Goal: Task Accomplishment & Management: Manage account settings

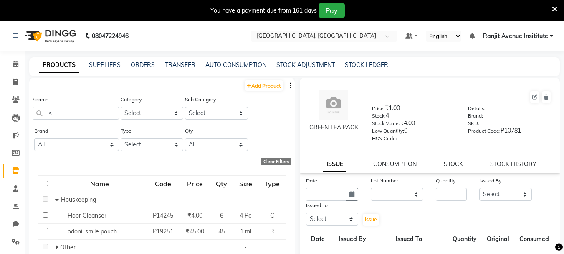
select select
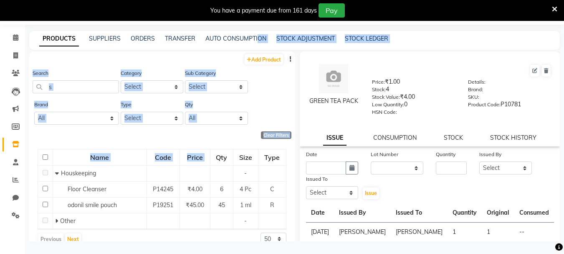
click at [124, 72] on label "Category" at bounding box center [131, 73] width 21 height 8
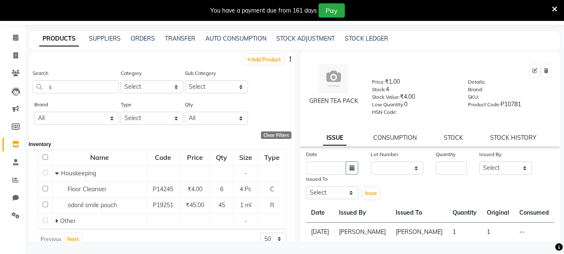
click at [19, 145] on icon at bounding box center [15, 144] width 7 height 6
click at [20, 53] on span at bounding box center [15, 56] width 15 height 10
select select "service"
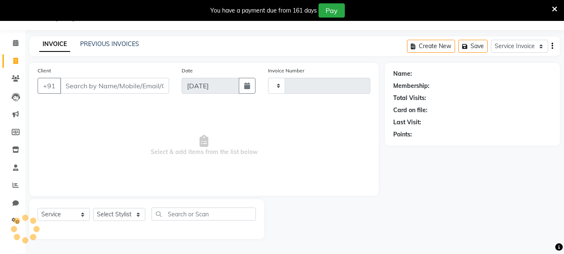
scroll to position [21, 0]
select select "8033"
type input "0399"
click at [81, 89] on input "Client" at bounding box center [114, 86] width 109 height 16
drag, startPoint x: 85, startPoint y: 85, endPoint x: 570, endPoint y: 0, distance: 492.5
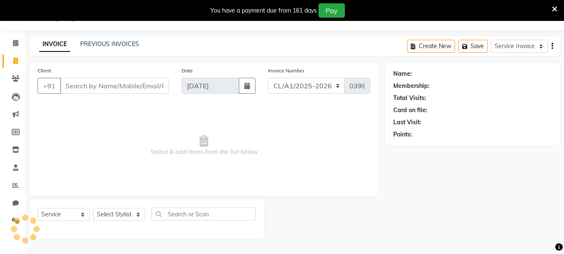
click at [564, 0] on html "08047224946 Select Location × Colour Lounge Academy, Ranjit Avenue Default Pane…" at bounding box center [282, 106] width 564 height 254
click at [92, 85] on input "Client" at bounding box center [114, 86] width 109 height 16
type input "8556969074"
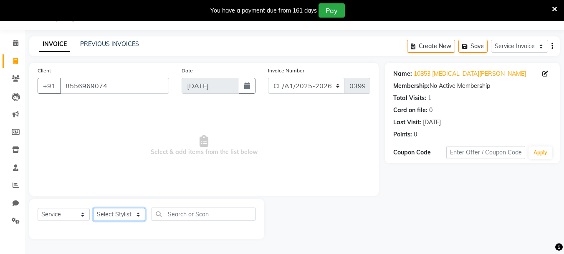
click at [132, 216] on select "Select Stylist Admin [PERSON_NAME] [PERSON_NAME] [PERSON_NAME] [PERSON_NAME] Av…" at bounding box center [119, 214] width 52 height 13
select select "71526"
click at [93, 208] on select "Select Stylist Admin [PERSON_NAME] [PERSON_NAME] [PERSON_NAME] [PERSON_NAME] Av…" at bounding box center [119, 214] width 52 height 13
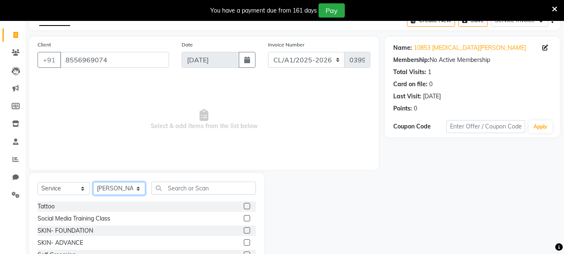
scroll to position [102, 0]
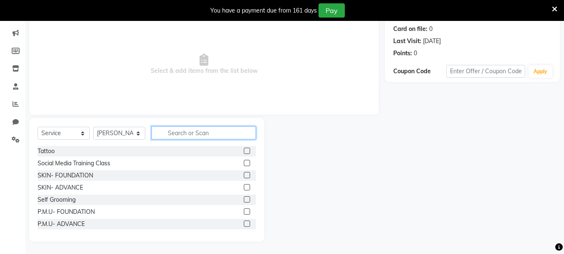
click at [186, 133] on input "text" at bounding box center [204, 132] width 104 height 13
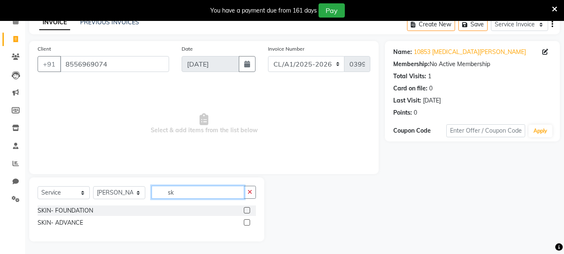
scroll to position [43, 0]
type input "skin"
click at [247, 222] on label at bounding box center [247, 222] width 6 height 6
click at [247, 222] on input "checkbox" at bounding box center [246, 222] width 5 height 5
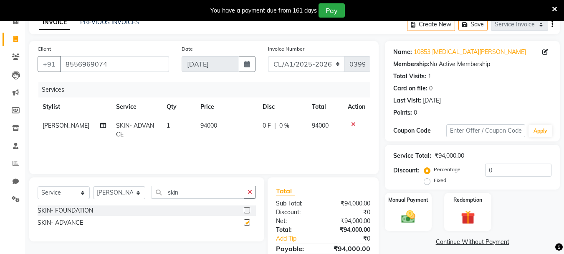
checkbox input "false"
click at [218, 122] on td "94000" at bounding box center [227, 130] width 62 height 28
select select "71526"
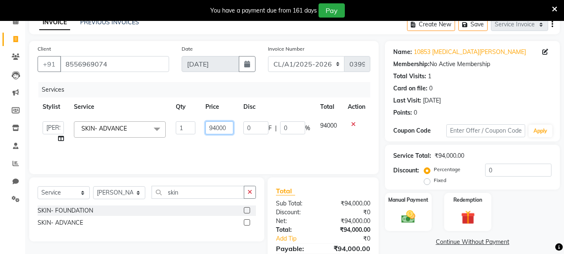
click at [215, 129] on input "94000" at bounding box center [220, 127] width 28 height 13
type input "80000"
click at [389, 205] on div "Manual Payment" at bounding box center [408, 212] width 49 height 40
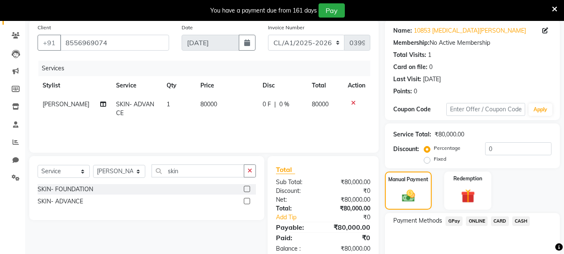
scroll to position [84, 0]
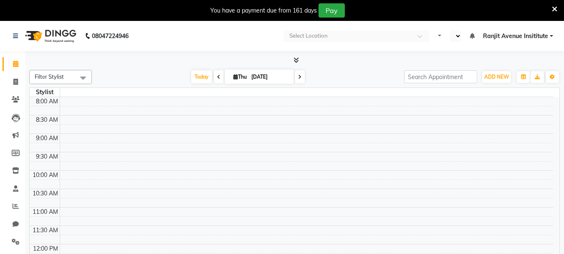
select select "en"
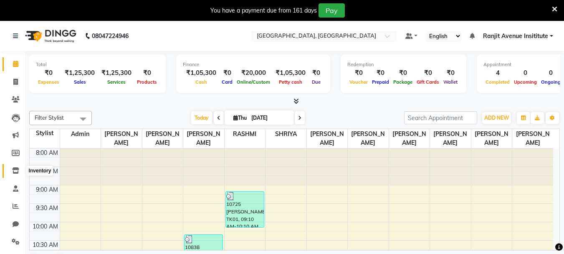
click at [13, 166] on span at bounding box center [15, 171] width 15 height 10
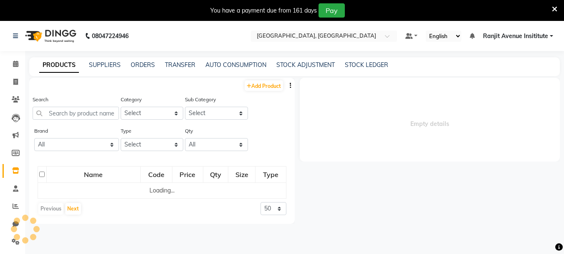
select select
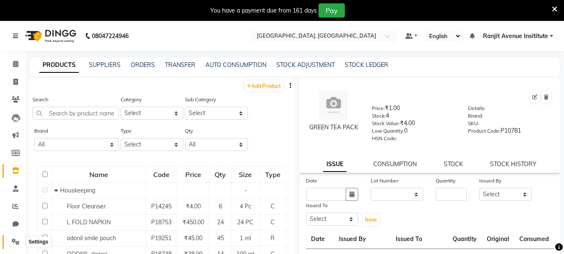
click at [11, 241] on span at bounding box center [15, 242] width 15 height 10
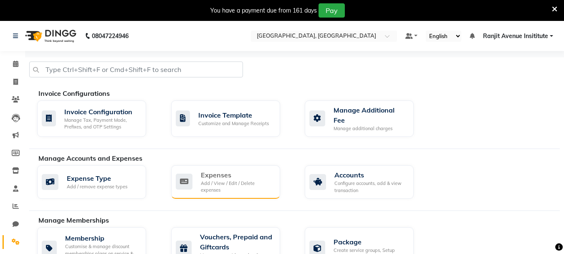
click at [193, 180] on div "Expenses Add / View / Edit / Delete expenses" at bounding box center [225, 182] width 98 height 24
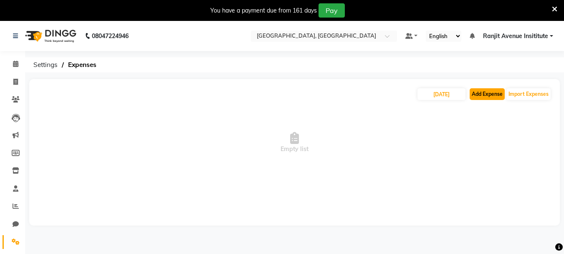
click at [486, 93] on button "Add Expense" at bounding box center [487, 94] width 35 height 12
select select "1"
select select "6947"
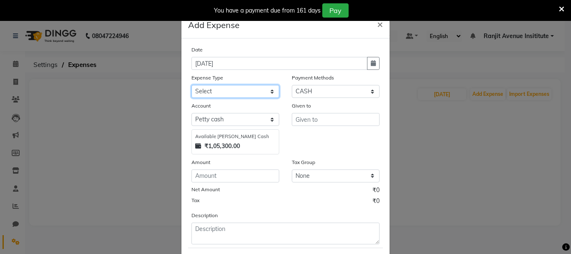
click at [241, 88] on select "Select Advance Salary Bank charges Car maintenance Cash transfer to bank Cash t…" at bounding box center [235, 91] width 88 height 13
select select "18"
click at [191, 85] on select "Select Advance Salary Bank charges Car maintenance Cash transfer to bank Cash t…" at bounding box center [235, 91] width 88 height 13
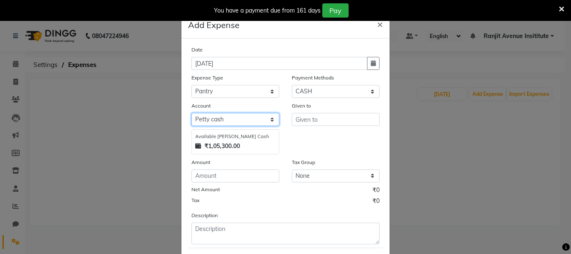
click at [259, 121] on select "Select Petty cash Default account Expense Account" at bounding box center [235, 119] width 88 height 13
select select "7252"
click at [191, 113] on select "Select Petty cash Default account Expense Account" at bounding box center [235, 119] width 88 height 13
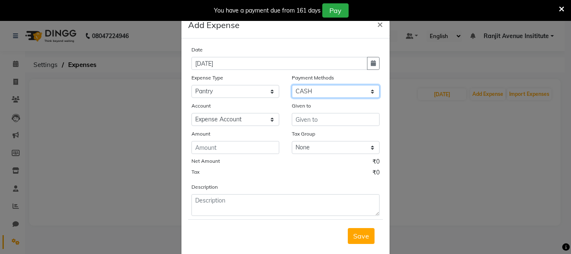
click at [328, 89] on select "Select Gift Card GPay Wallet ONLINE CARD CASH Prepaid Package Voucher Points" at bounding box center [336, 91] width 88 height 13
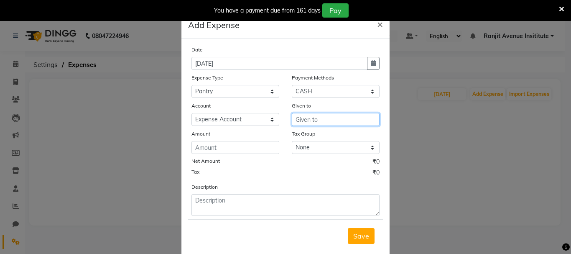
click at [317, 119] on input "text" at bounding box center [336, 119] width 88 height 13
type input "gurjant"
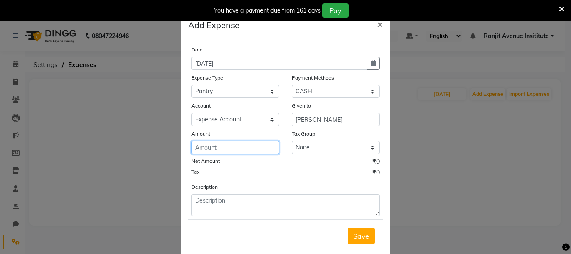
click at [241, 144] on input "number" at bounding box center [235, 147] width 88 height 13
type input "317"
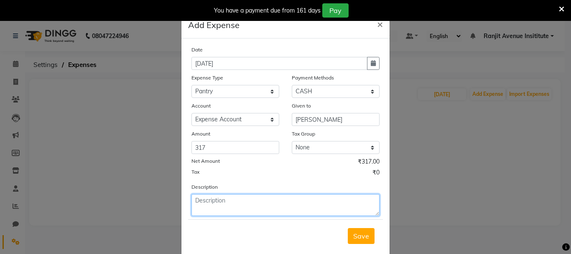
click at [204, 206] on textarea at bounding box center [285, 205] width 188 height 22
type textarea "milk,biscuit,tea"
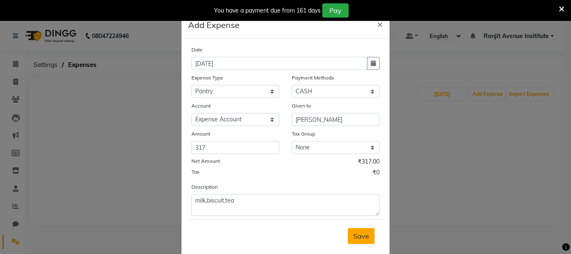
click at [358, 238] on span "Save" at bounding box center [361, 235] width 16 height 8
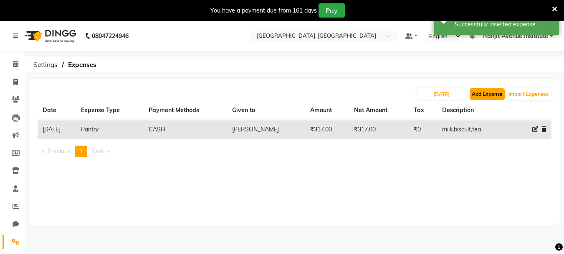
click at [490, 95] on button "Add Expense" at bounding box center [487, 94] width 35 height 12
select select "1"
select select "6947"
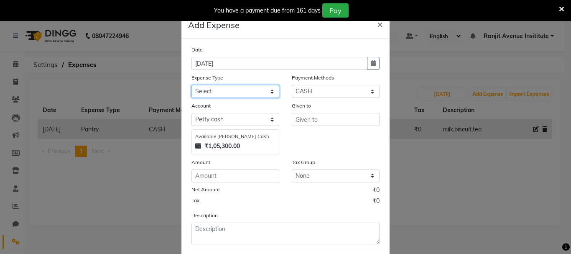
click at [269, 92] on select "Select Advance Salary Bank charges Car maintenance Cash transfer to bank Cash t…" at bounding box center [235, 91] width 88 height 13
click at [268, 92] on select "Select Advance Salary Bank charges Car maintenance Cash transfer to bank Cash t…" at bounding box center [235, 91] width 88 height 13
select select "9"
click at [191, 85] on select "Select Advance Salary Bank charges Car maintenance Cash transfer to bank Cash t…" at bounding box center [235, 91] width 88 height 13
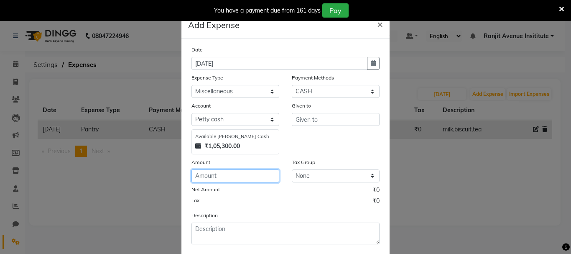
click at [244, 179] on input "number" at bounding box center [235, 175] width 88 height 13
type input "400"
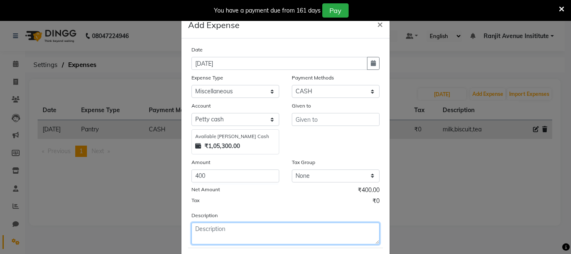
click at [223, 238] on textarea at bounding box center [285, 233] width 188 height 22
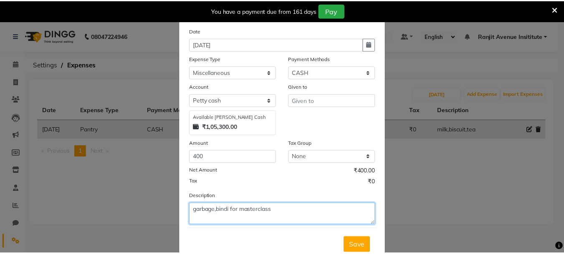
scroll to position [46, 0]
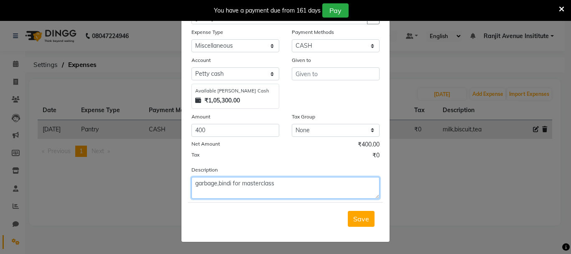
type textarea "garbage,bindi for masterclass"
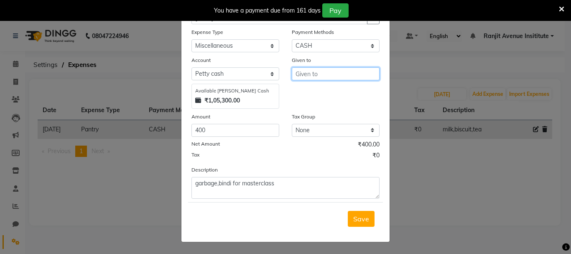
click at [320, 74] on input "text" at bounding box center [336, 73] width 88 height 13
click at [361, 219] on span "Save" at bounding box center [361, 218] width 16 height 8
click at [353, 74] on input "text" at bounding box center [336, 73] width 88 height 13
type input "gurjant"
click at [360, 219] on span "Save" at bounding box center [361, 218] width 16 height 8
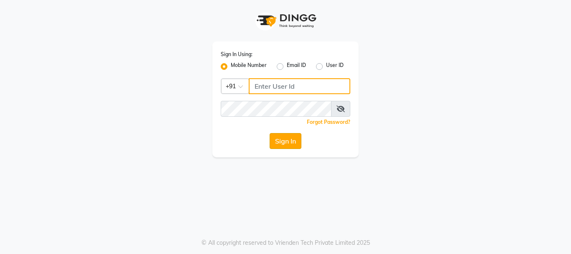
type input "9216555560"
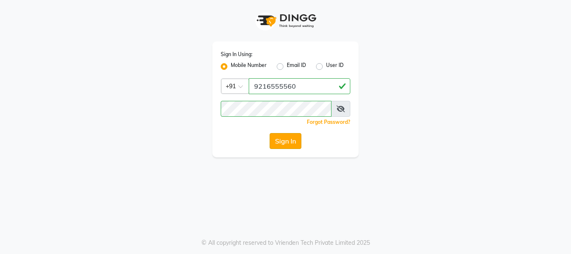
click at [291, 141] on button "Sign In" at bounding box center [285, 141] width 32 height 16
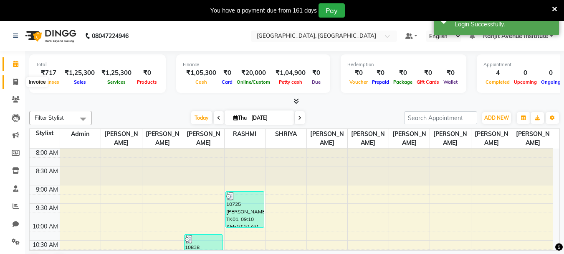
click at [13, 83] on icon at bounding box center [15, 82] width 5 height 6
select select "8033"
select select "service"
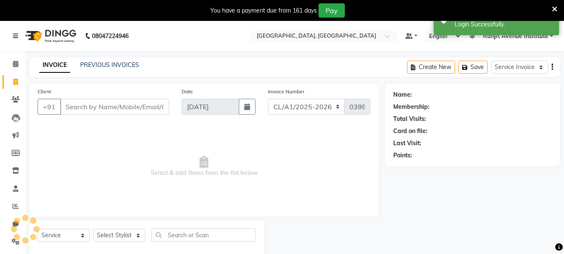
click at [112, 103] on input "Client" at bounding box center [114, 107] width 109 height 16
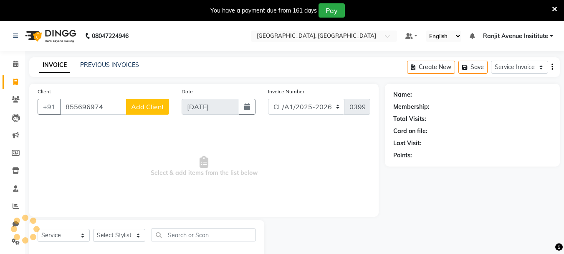
drag, startPoint x: 93, startPoint y: 105, endPoint x: 99, endPoint y: 103, distance: 6.6
click at [94, 105] on input "855696974" at bounding box center [93, 107] width 66 height 16
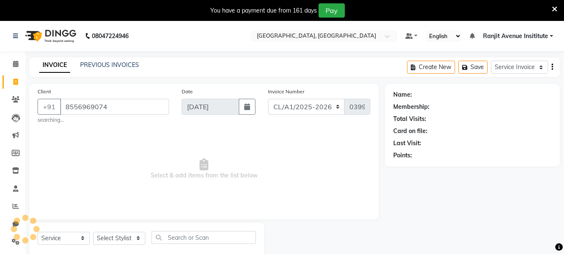
type input "8556969074"
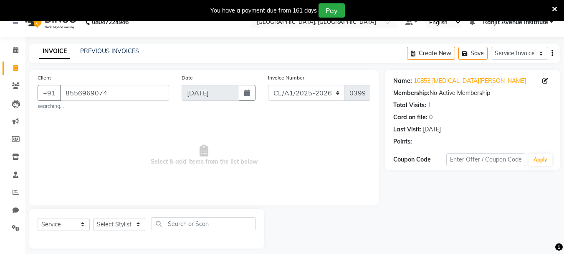
scroll to position [21, 0]
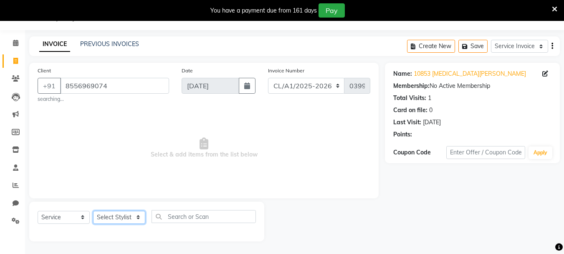
click at [108, 217] on select "Select Stylist Admin [PERSON_NAME] [PERSON_NAME] [PERSON_NAME] [PERSON_NAME] Av…" at bounding box center [119, 217] width 52 height 13
select select "71526"
click at [93, 211] on select "Select Stylist Admin [PERSON_NAME] [PERSON_NAME] [PERSON_NAME] [PERSON_NAME] Av…" at bounding box center [119, 217] width 52 height 13
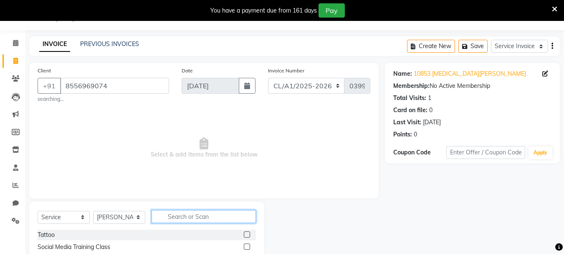
click at [187, 213] on input "text" at bounding box center [204, 216] width 104 height 13
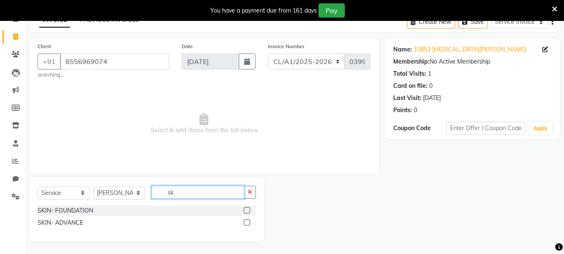
scroll to position [45, 0]
type input "skin"
click at [249, 223] on label at bounding box center [247, 222] width 6 height 6
click at [249, 223] on input "checkbox" at bounding box center [246, 222] width 5 height 5
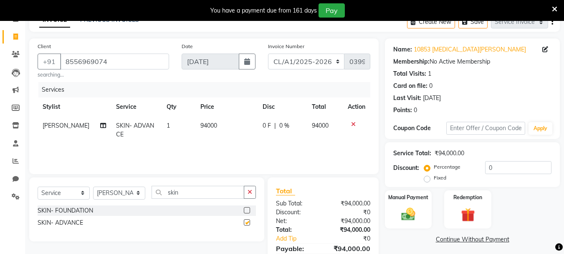
checkbox input "false"
click at [207, 128] on span "94000" at bounding box center [209, 126] width 17 height 8
select select "71526"
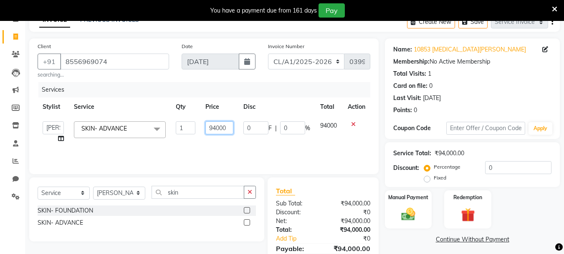
click at [215, 127] on input "94000" at bounding box center [220, 127] width 28 height 13
type input "80000"
click at [396, 199] on label "Manual Payment" at bounding box center [409, 197] width 42 height 8
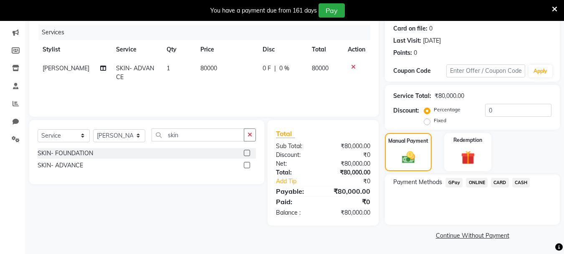
scroll to position [103, 0]
